Goal: Navigation & Orientation: Understand site structure

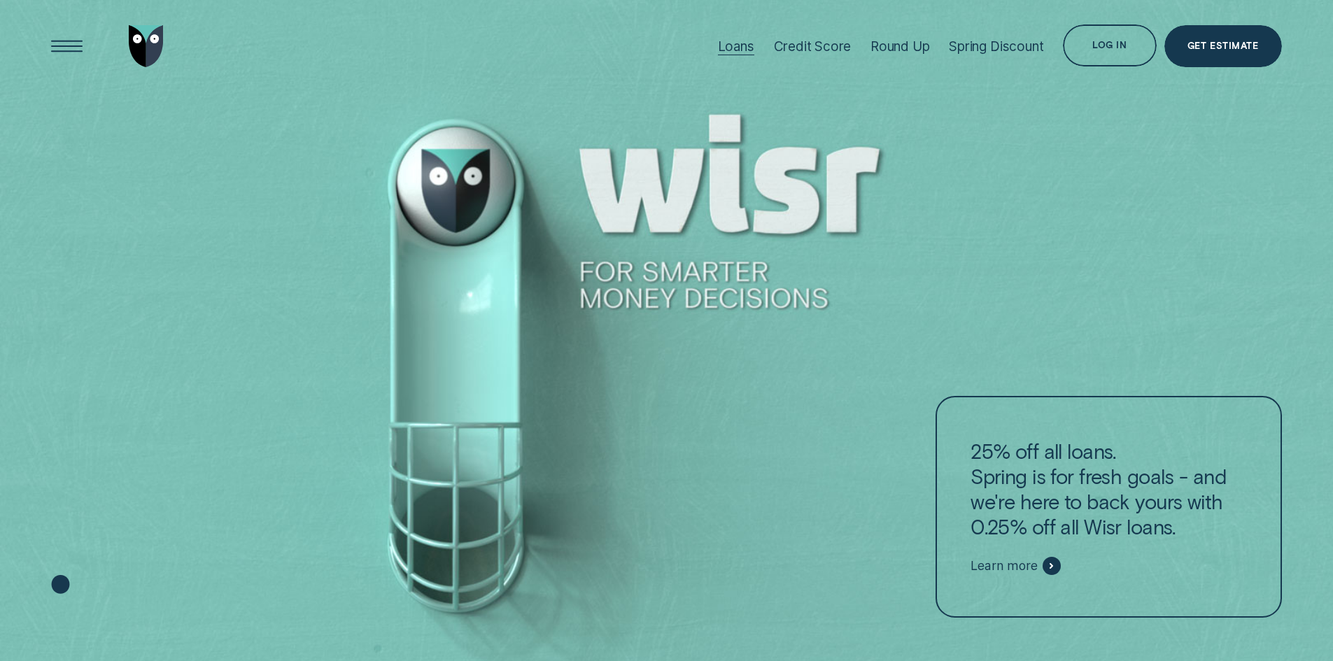
click at [735, 46] on div "Loans" at bounding box center [736, 46] width 36 height 16
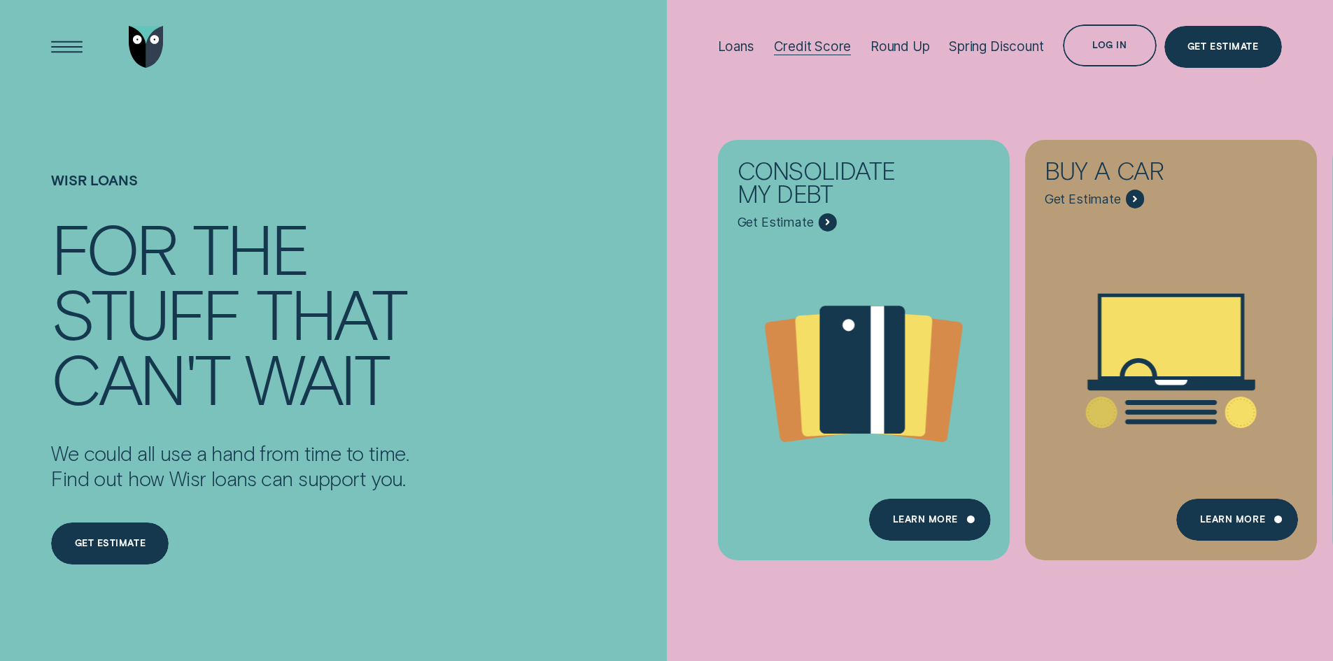
click at [841, 45] on div "Credit Score" at bounding box center [813, 46] width 78 height 16
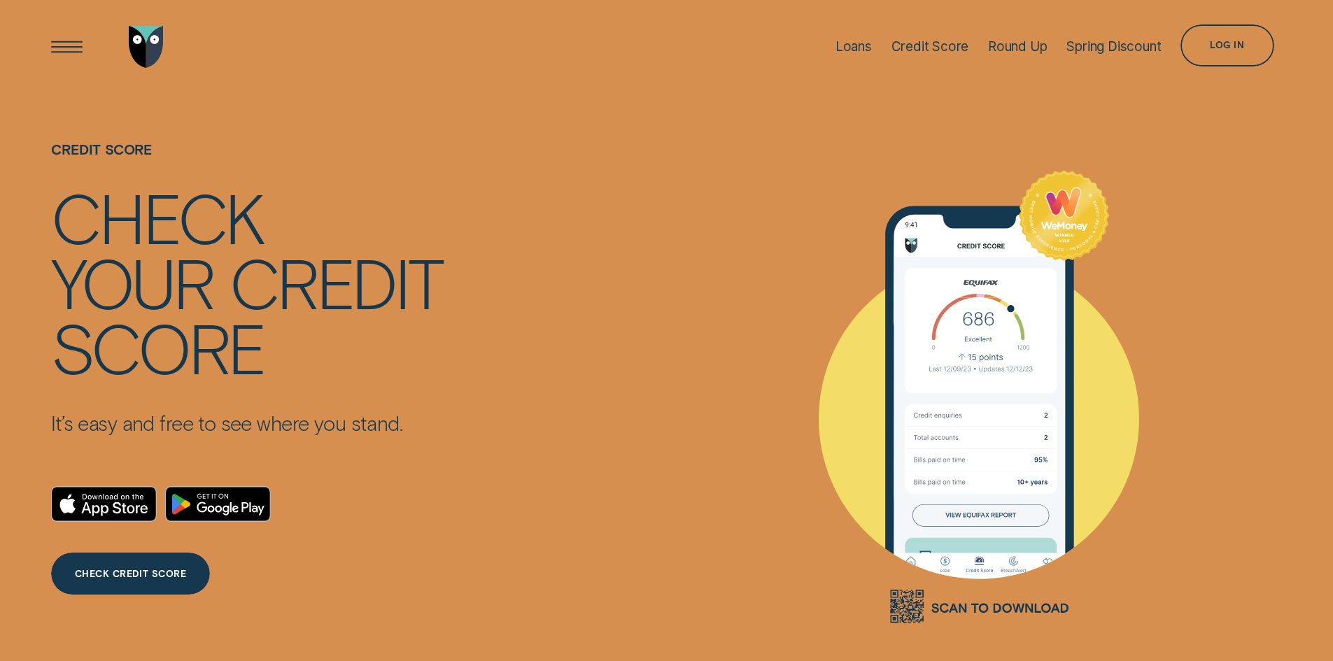
click at [1051, 49] on li "Round Up" at bounding box center [1017, 46] width 78 height 93
click at [1041, 49] on div "Round Up" at bounding box center [1017, 46] width 59 height 16
